Goal: Information Seeking & Learning: Learn about a topic

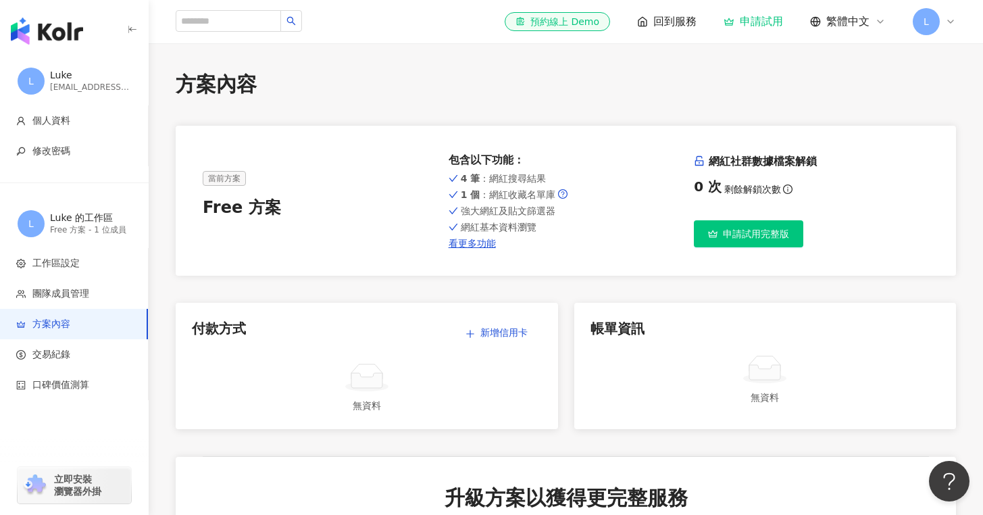
click at [216, 33] on div "el-icon-cs 預約線上 Demo 回到服務 申請試用 繁體中文 L" at bounding box center [566, 21] width 781 height 43
click at [224, 22] on input "search" at bounding box center [228, 21] width 105 height 22
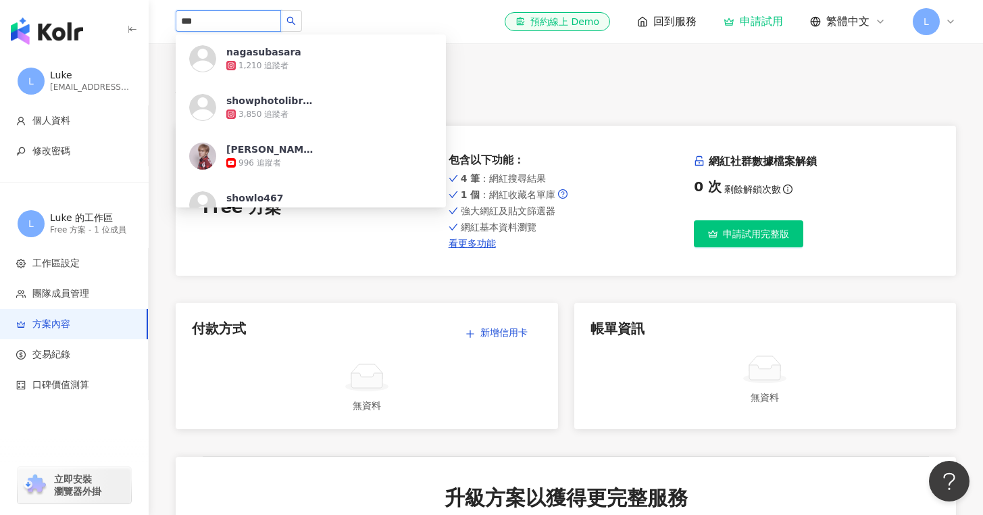
type input "***"
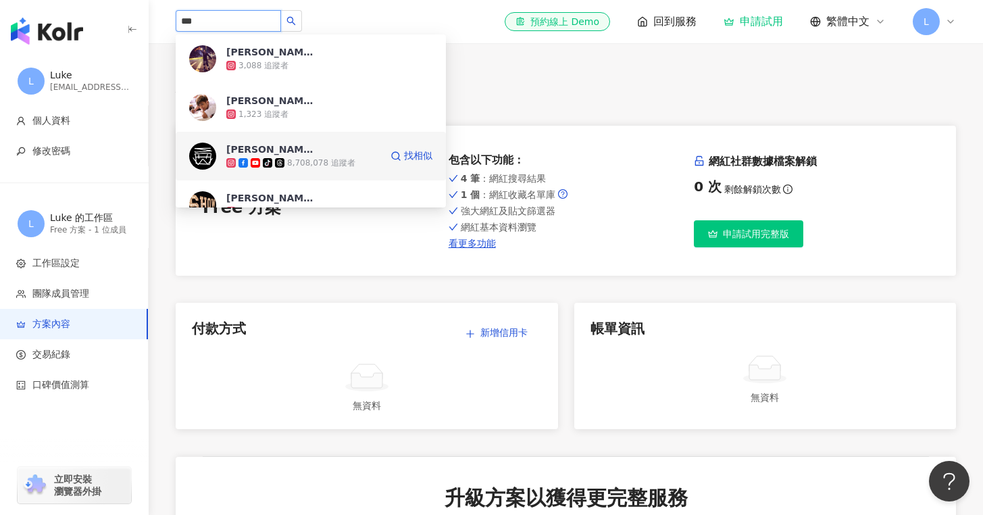
click at [333, 159] on div "8,708,078 追蹤者" at bounding box center [321, 162] width 68 height 11
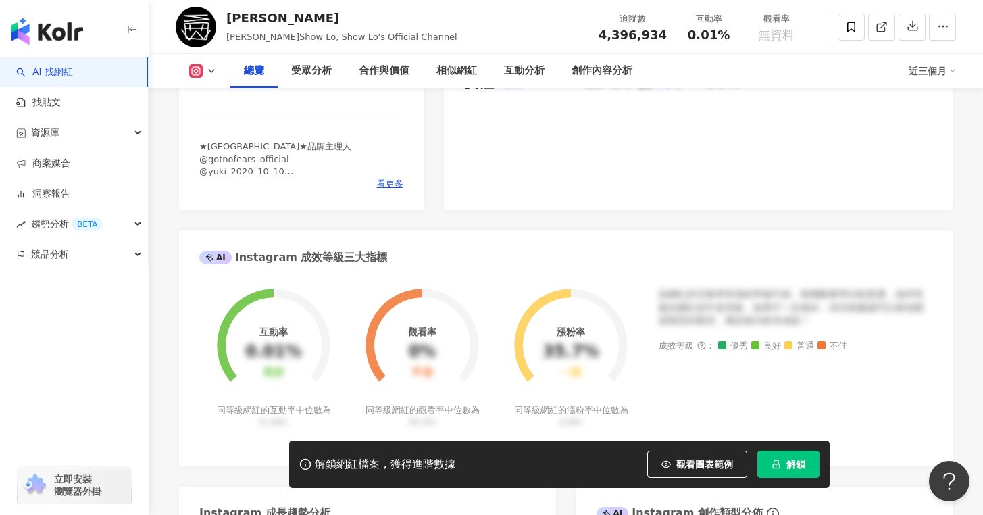
scroll to position [258, 0]
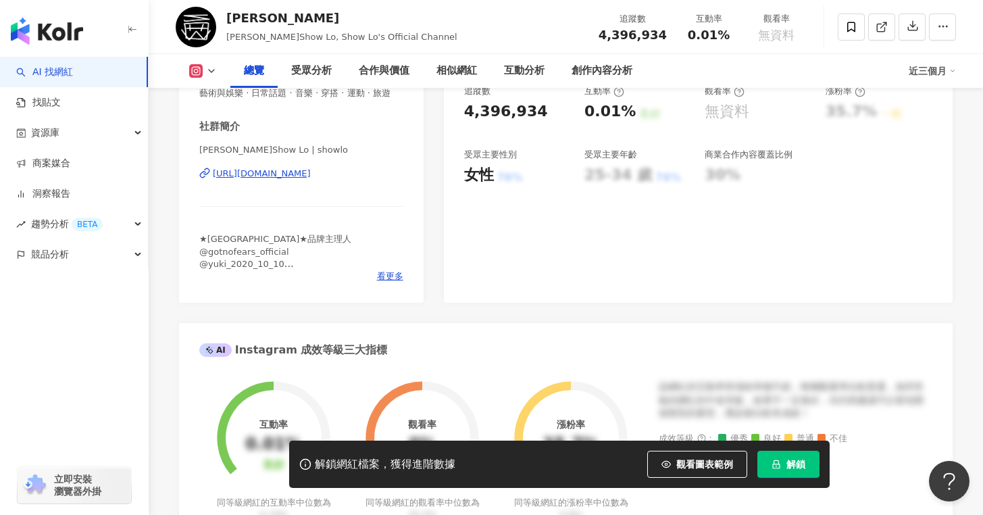
click at [787, 474] on button "解鎖" at bounding box center [789, 464] width 62 height 27
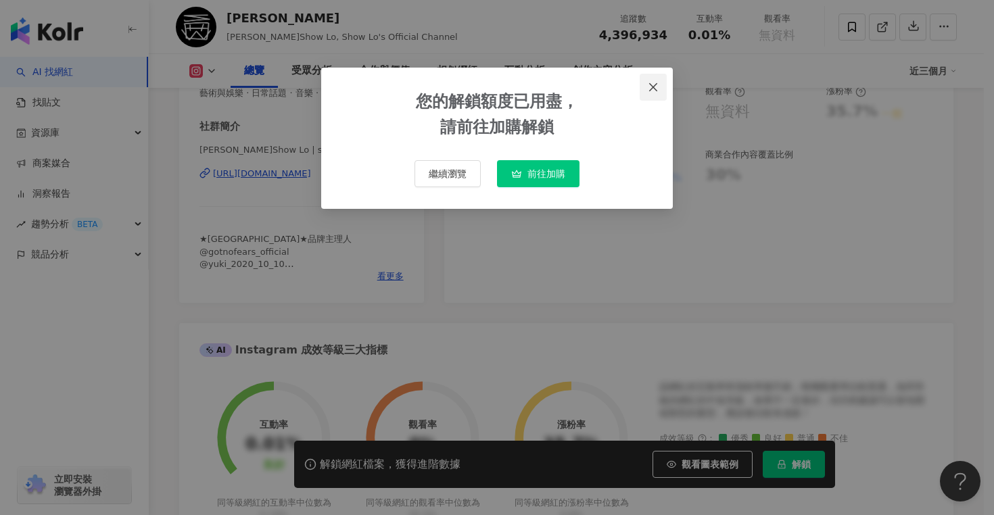
click at [658, 94] on button "Close" at bounding box center [652, 87] width 27 height 27
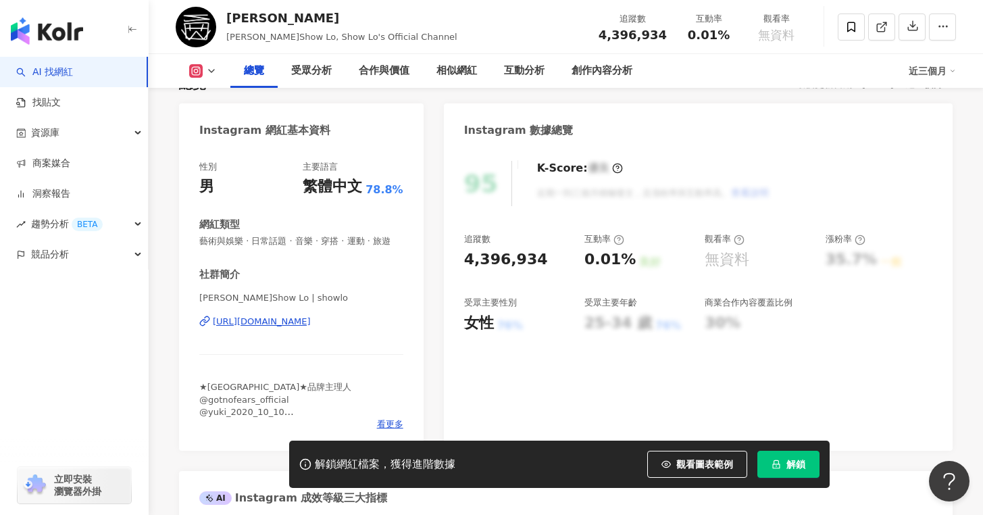
scroll to position [107, 0]
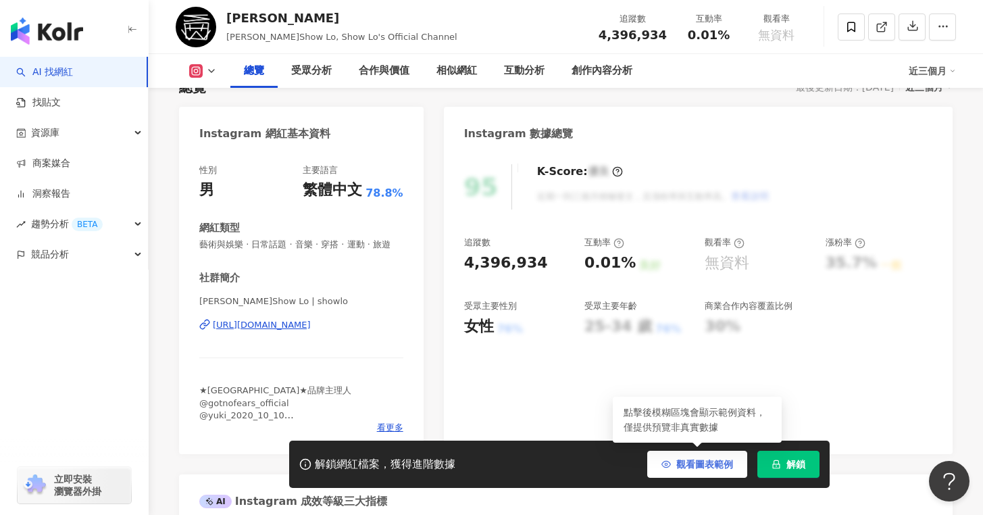
click at [716, 461] on span "觀看圖表範例" at bounding box center [705, 464] width 57 height 11
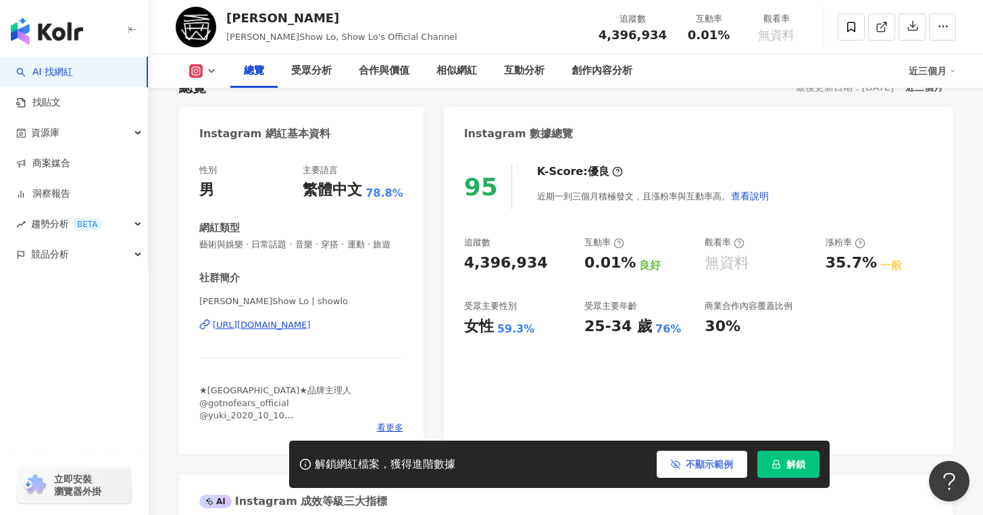
click at [685, 458] on button "不顯示範例" at bounding box center [702, 464] width 91 height 27
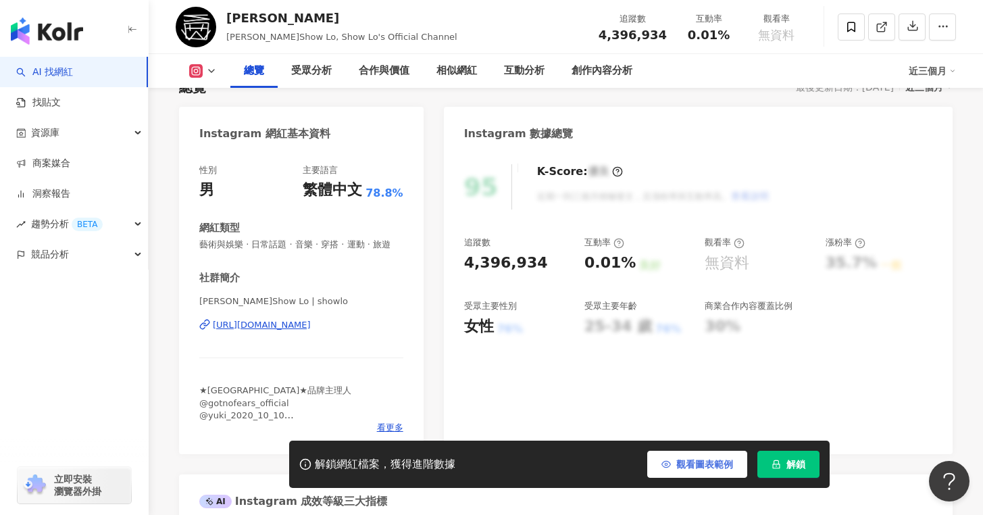
click at [685, 458] on button "觀看圖表範例" at bounding box center [698, 464] width 100 height 27
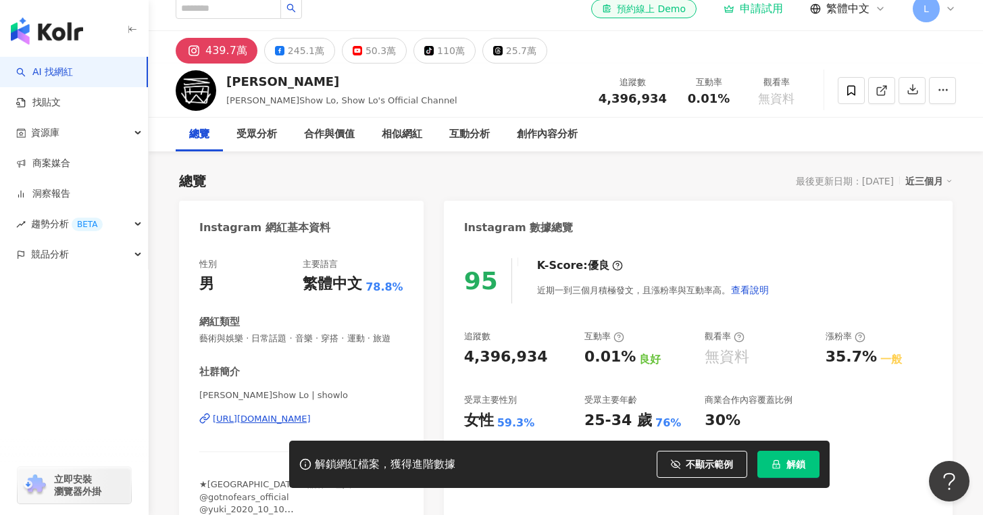
scroll to position [0, 0]
